Goal: Task Accomplishment & Management: Complete application form

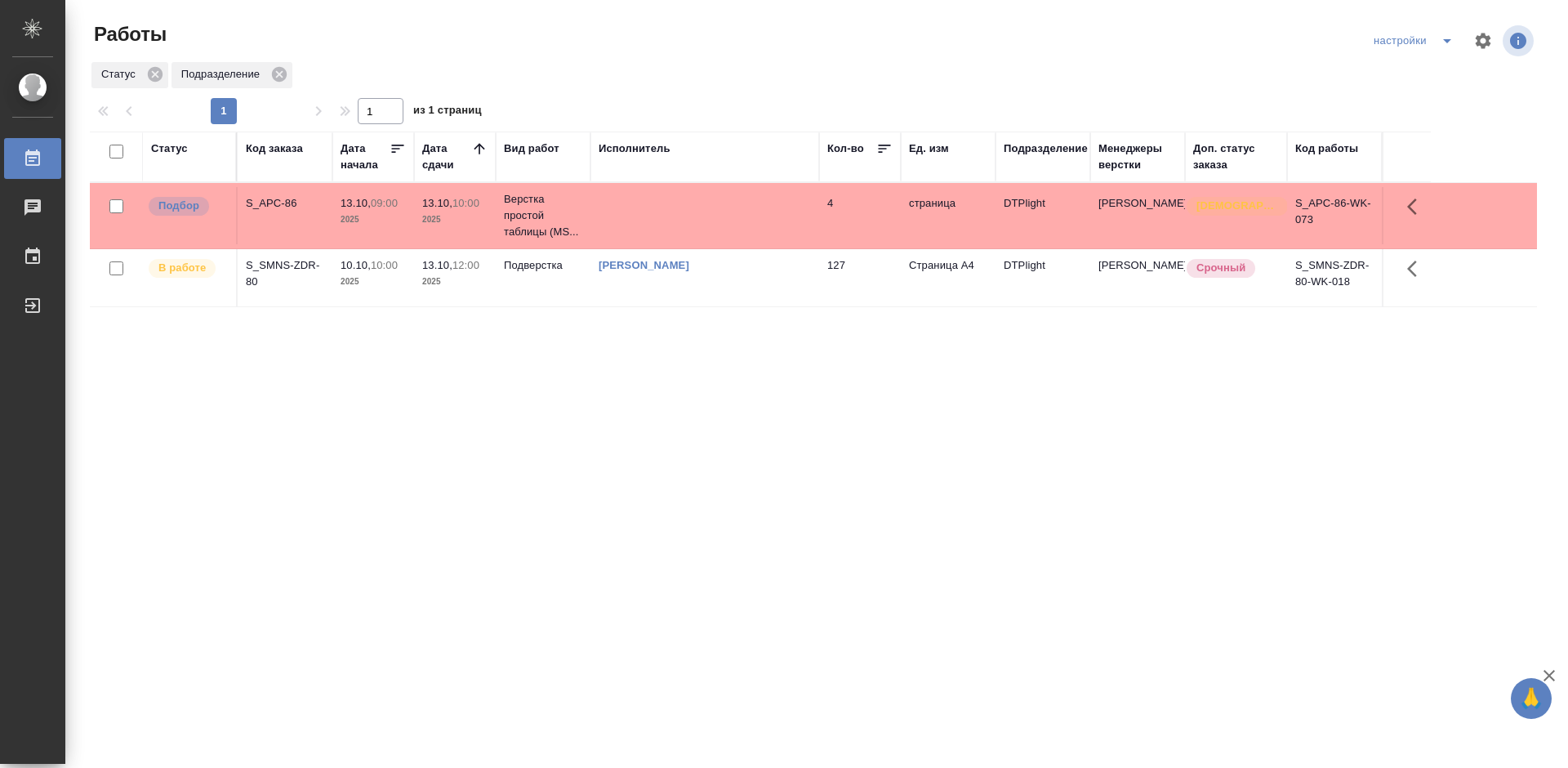
click at [490, 413] on div "Статус Код заказа Дата начала Дата сдачи Вид работ Исполнитель Кол-во Ед. изм П…" at bounding box center [814, 425] width 1447 height 588
click at [282, 269] on div "S_SMNS-ZDR-80" at bounding box center [285, 274] width 79 height 33
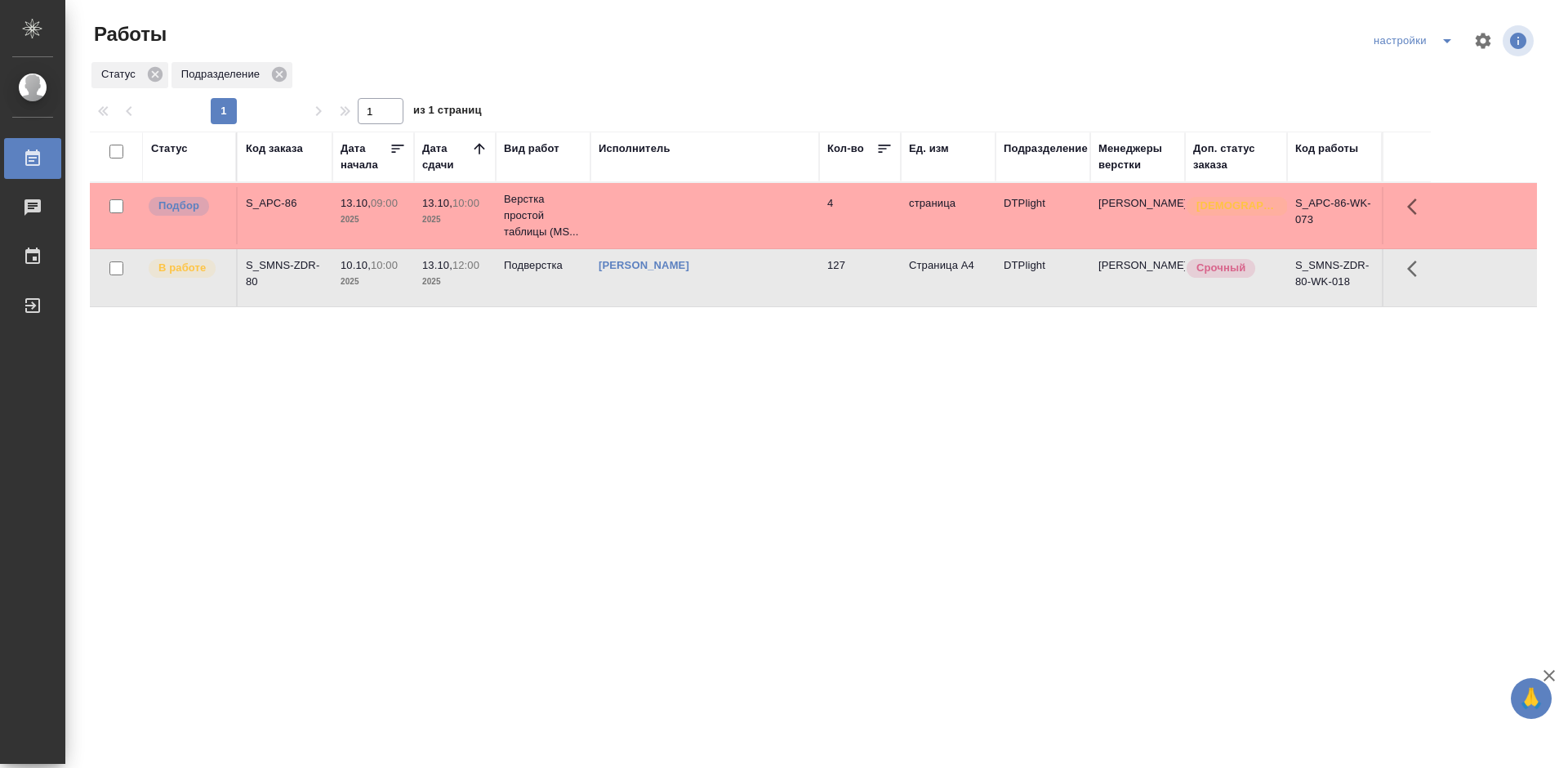
click at [282, 269] on div "S_SMNS-ZDR-80" at bounding box center [285, 274] width 79 height 33
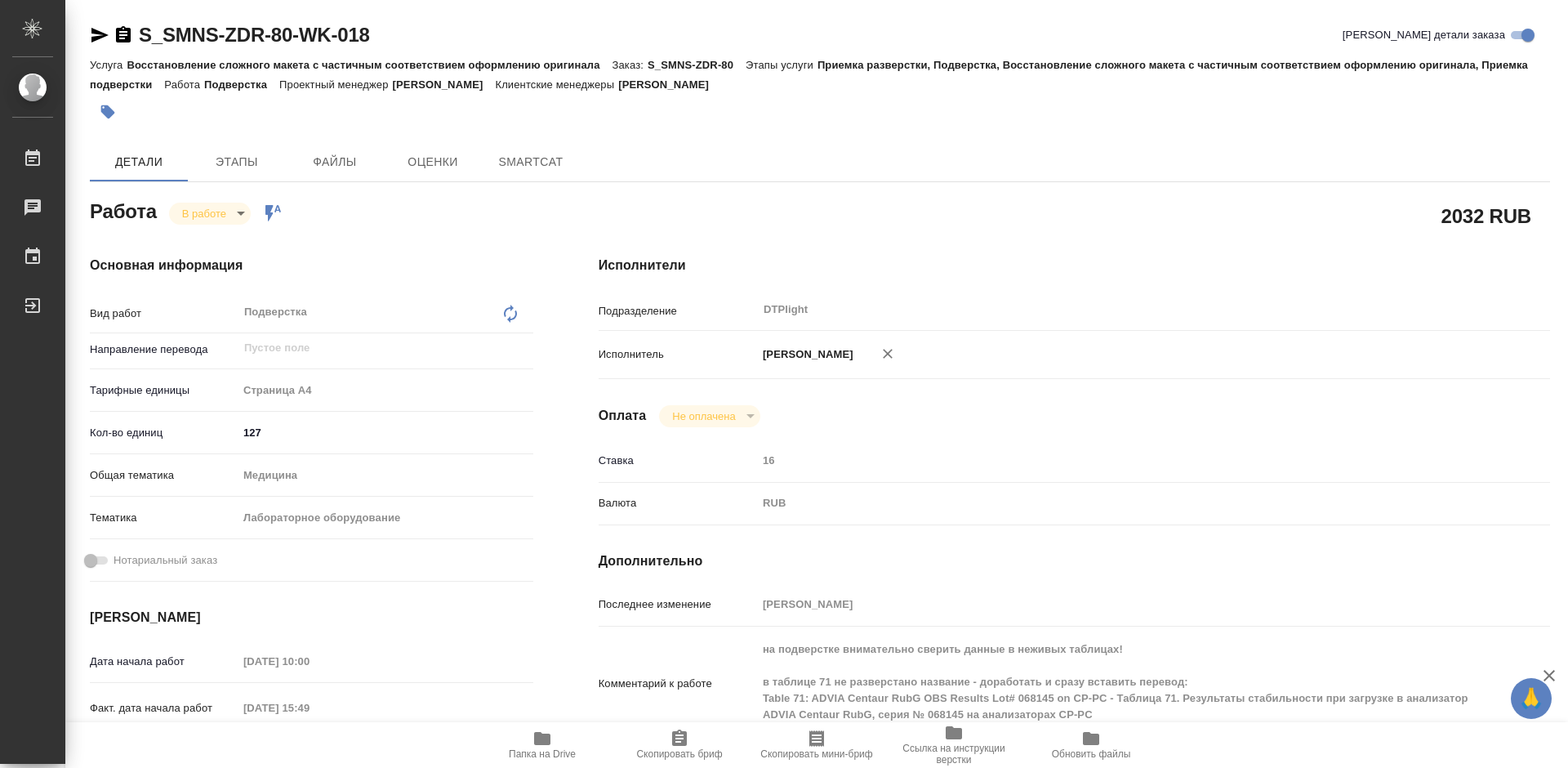
type textarea "x"
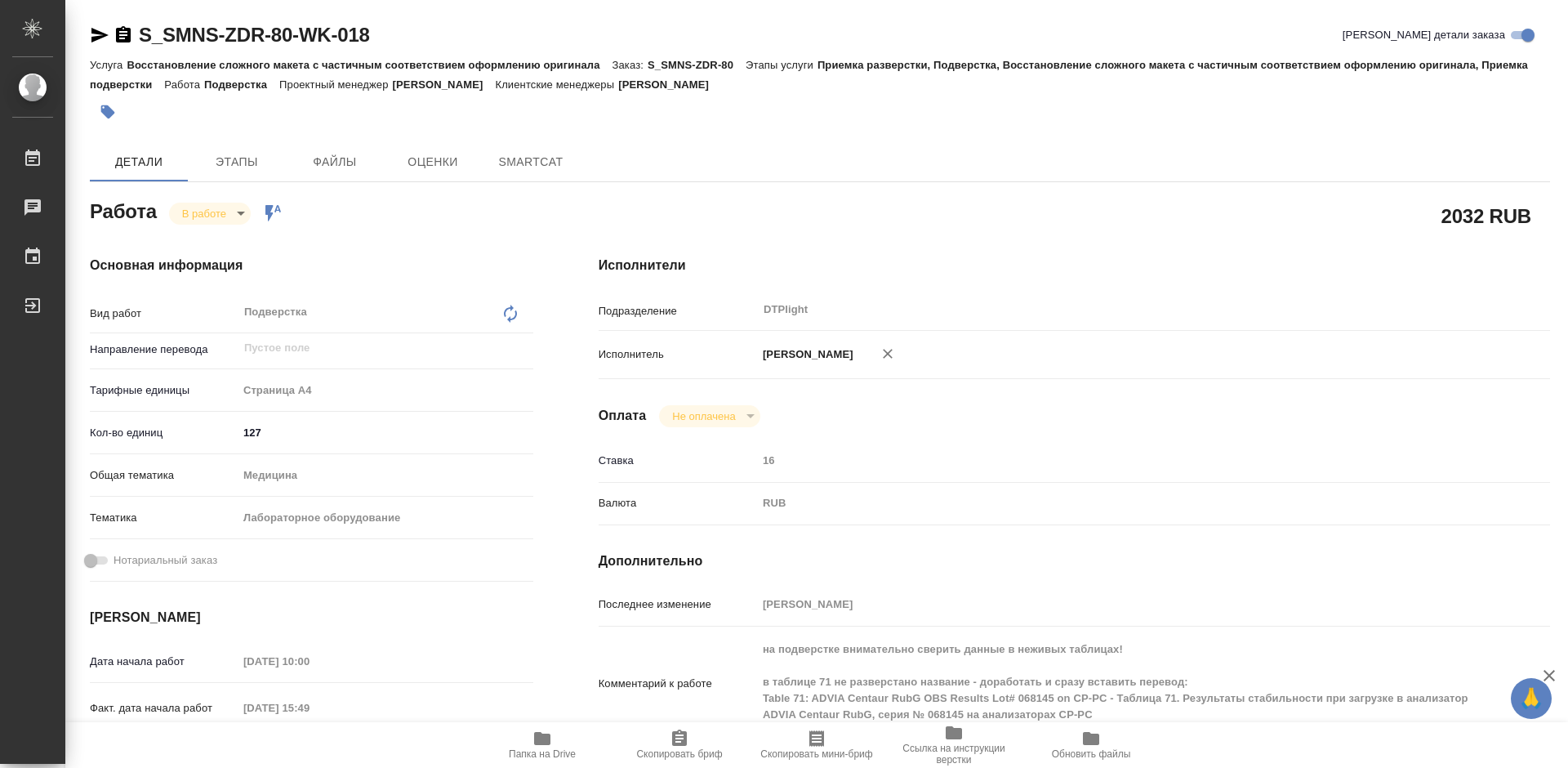
type textarea "x"
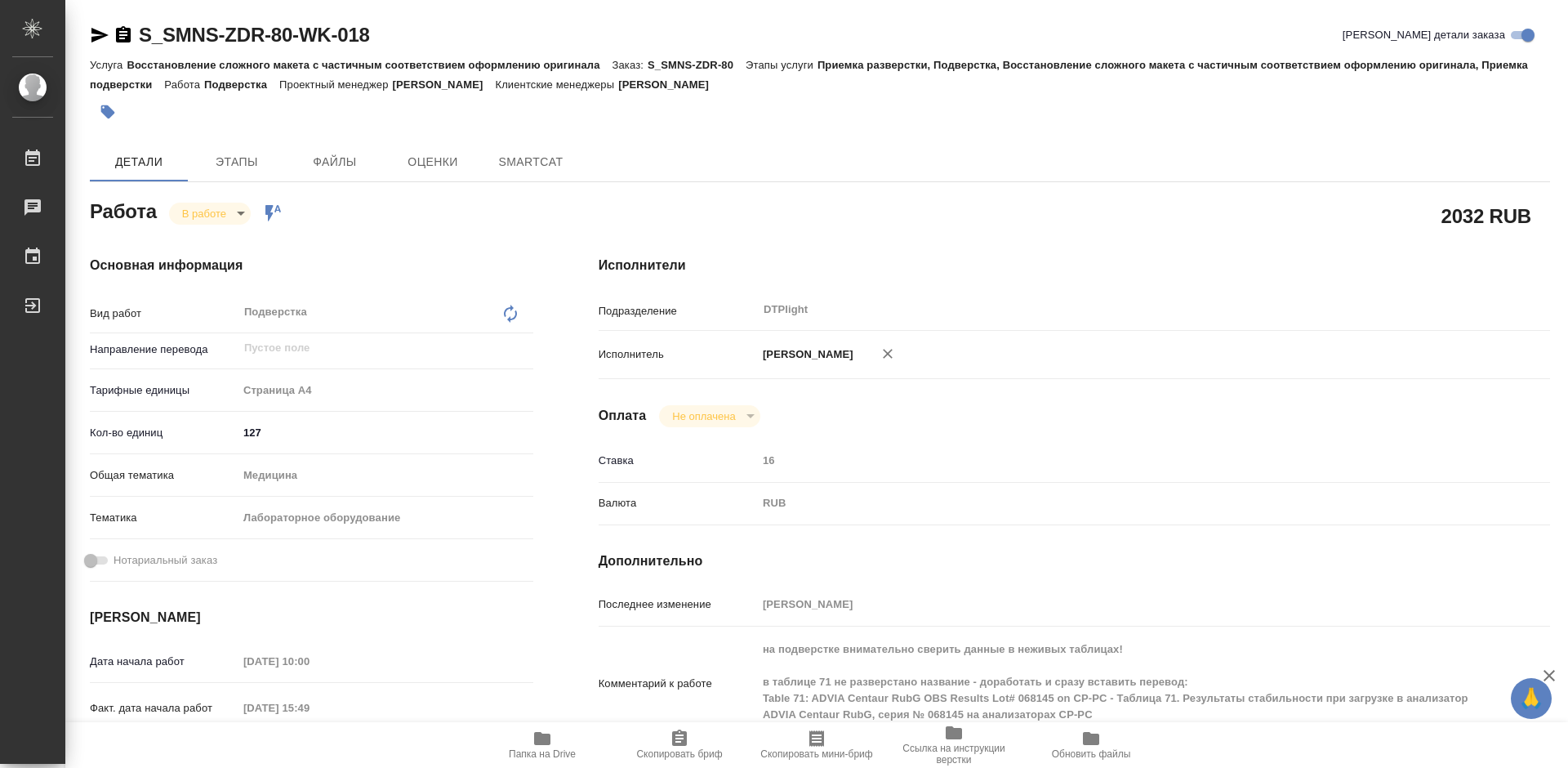
type textarea "x"
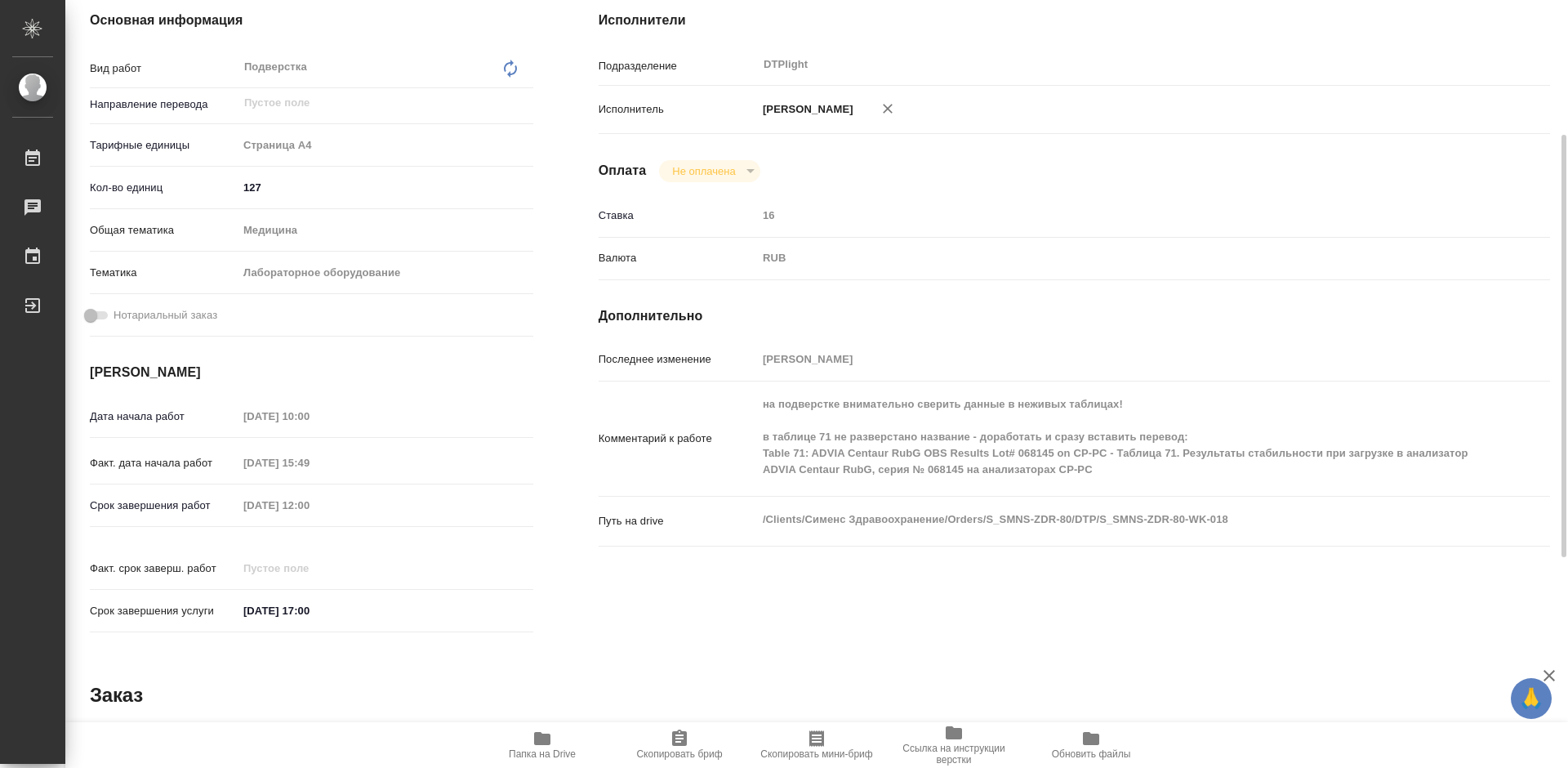
scroll to position [327, 0]
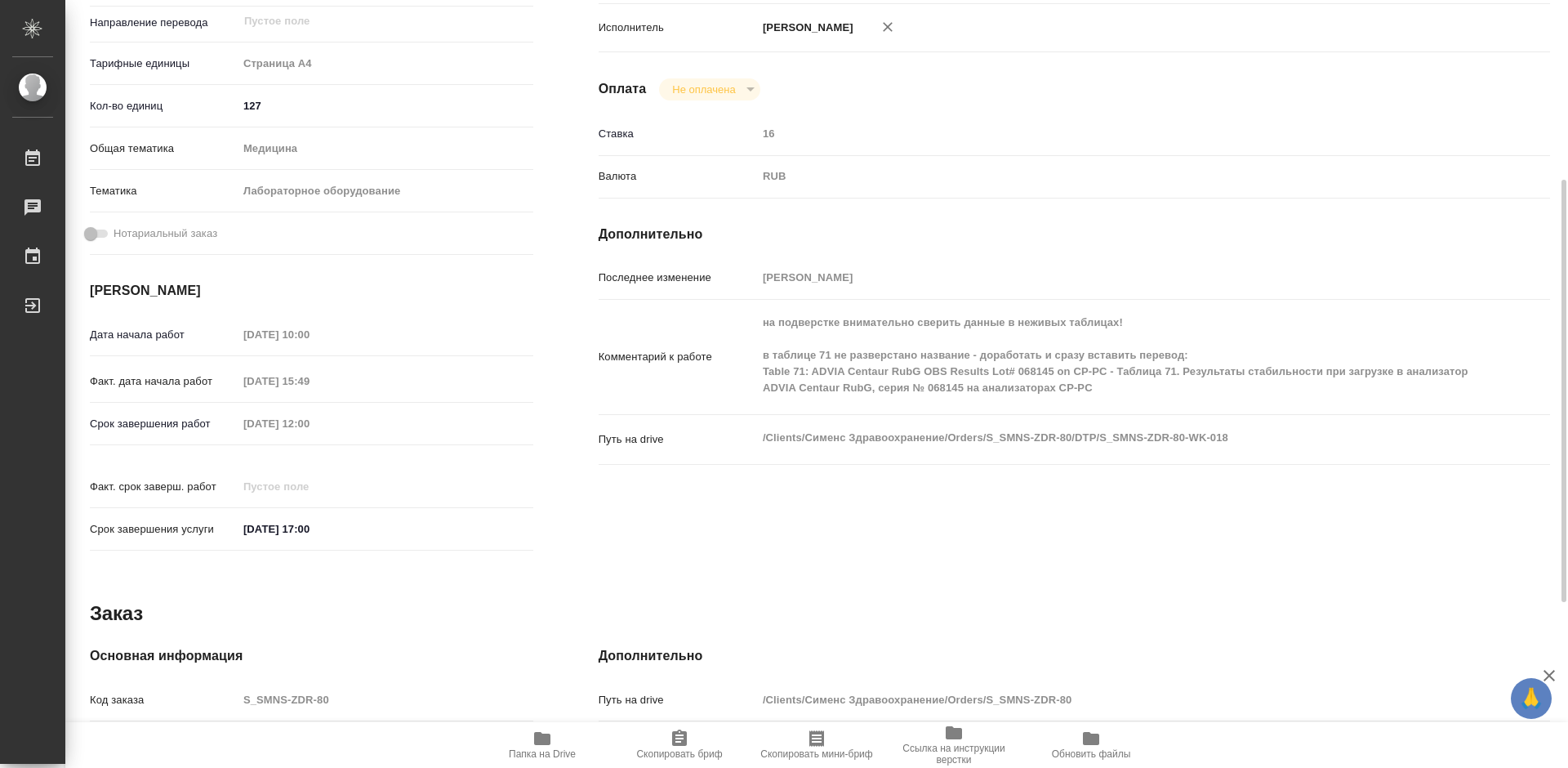
type textarea "x"
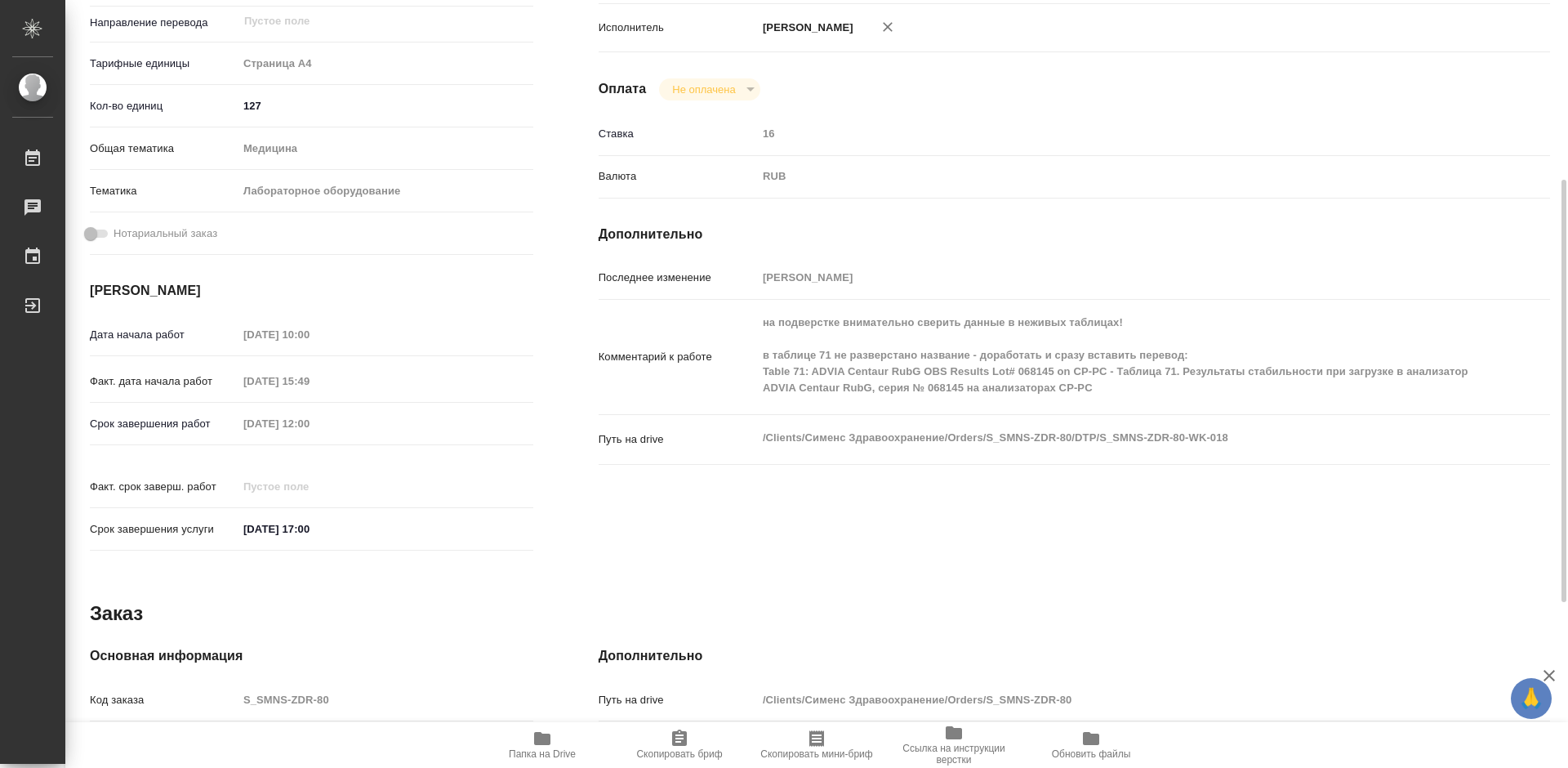
type textarea "x"
